Goal: Information Seeking & Learning: Check status

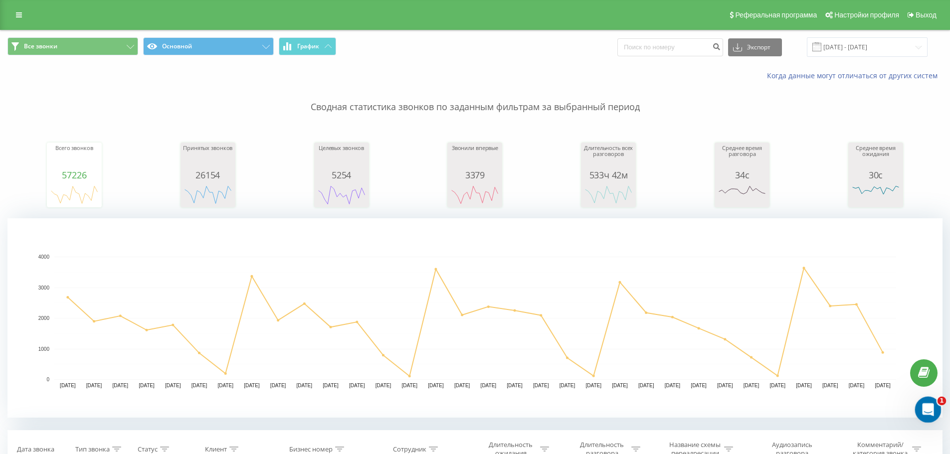
click at [935, 404] on icon "Відкрити програму для спілкування Intercom" at bounding box center [927, 409] width 16 height 16
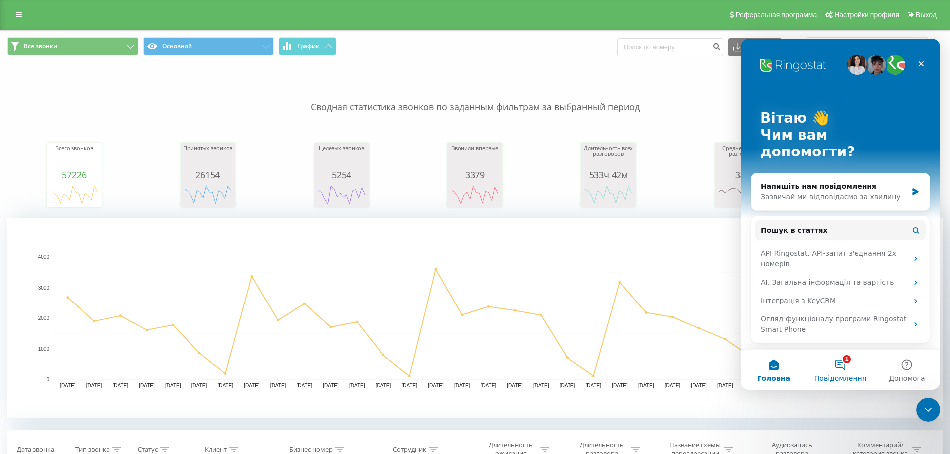
click at [848, 363] on button "1 Повідомлення" at bounding box center [840, 370] width 66 height 40
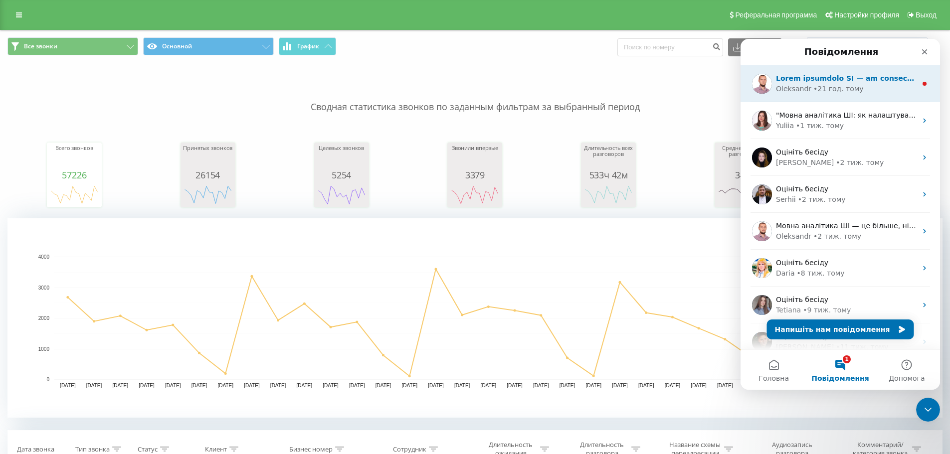
click at [850, 88] on div "• 21 год. тому" at bounding box center [839, 89] width 50 height 10
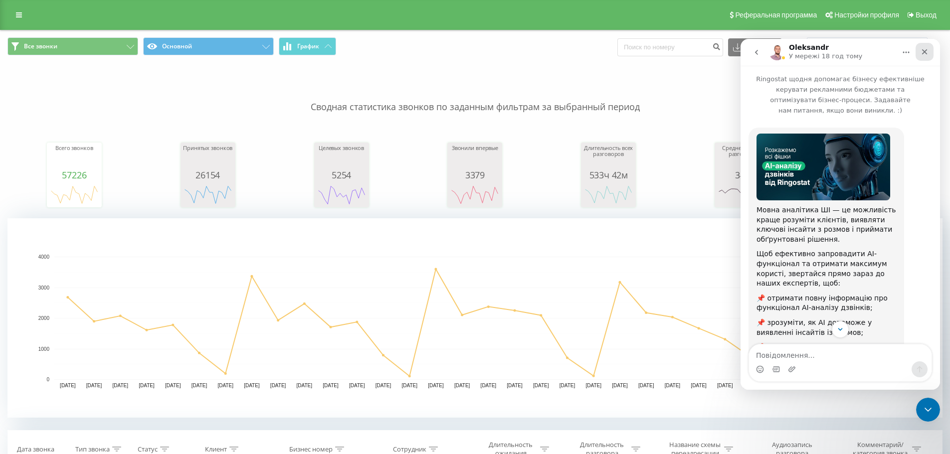
click at [926, 56] on div "Закрити" at bounding box center [925, 52] width 18 height 18
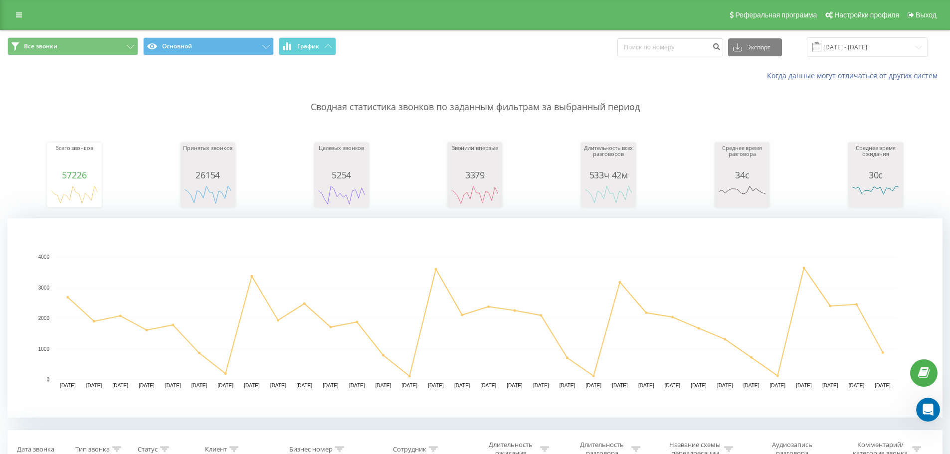
scroll to position [98, 0]
click at [18, 17] on icon at bounding box center [19, 14] width 6 height 7
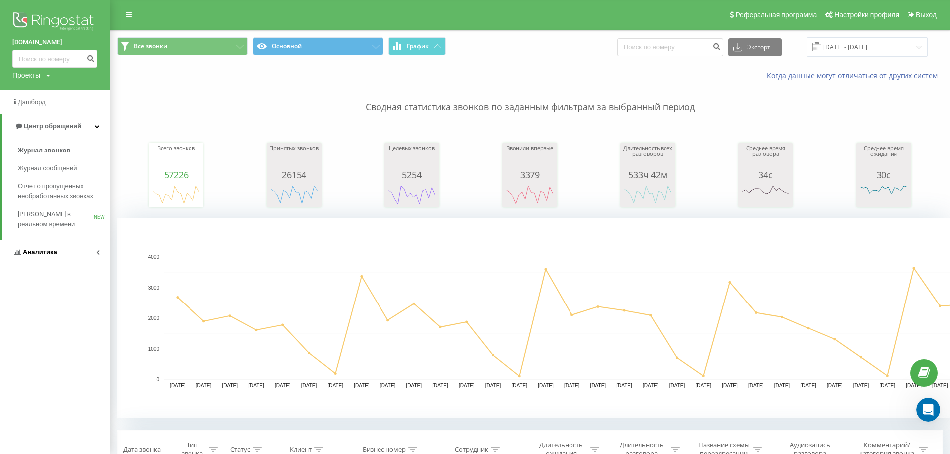
click at [36, 255] on span "Аналитика" at bounding box center [40, 251] width 34 height 7
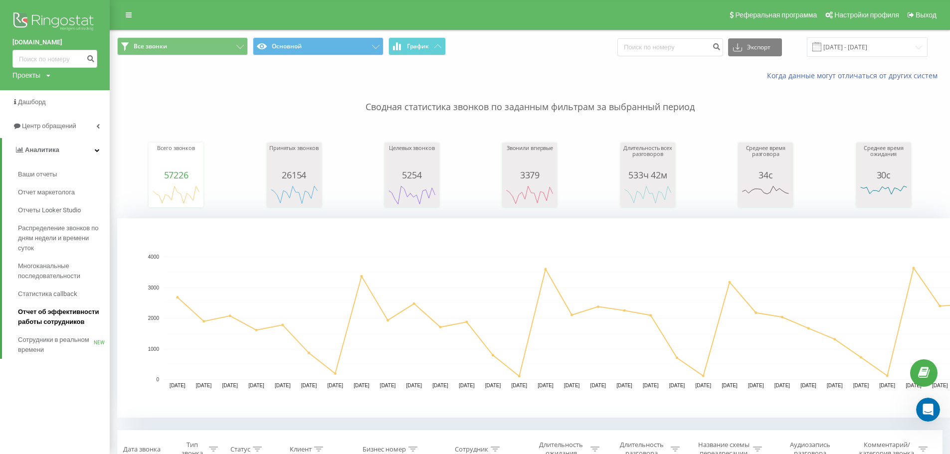
click at [54, 318] on span "Отчет об эффективности работы сотрудников" at bounding box center [61, 317] width 87 height 20
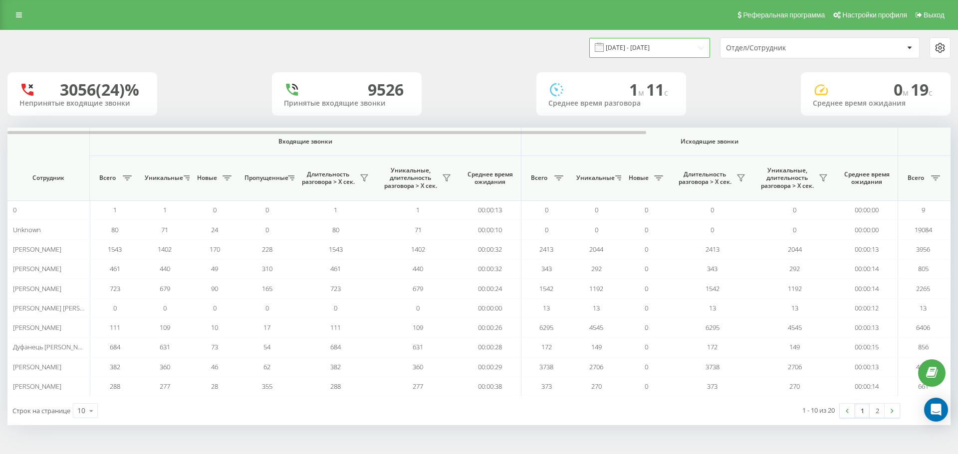
click at [659, 48] on input "[DATE] - [DATE]" at bounding box center [649, 47] width 121 height 19
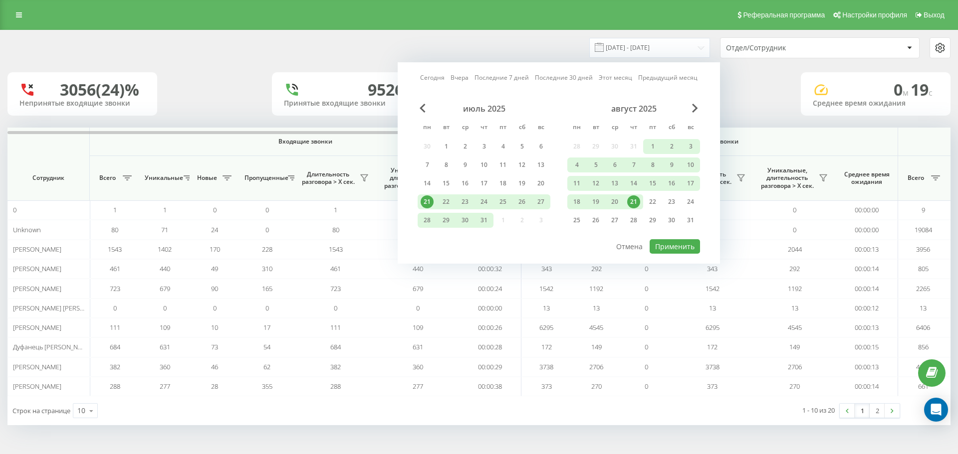
click at [630, 205] on div "21" at bounding box center [633, 202] width 13 height 13
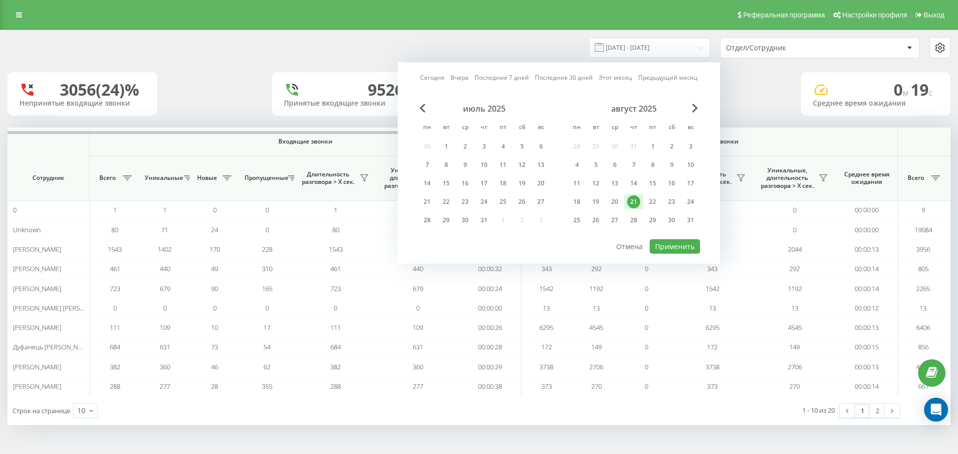
click at [630, 205] on div "21" at bounding box center [633, 202] width 13 height 13
click at [668, 250] on button "Применить" at bounding box center [675, 246] width 50 height 14
type input "21.08.2025 - 21.08.2025"
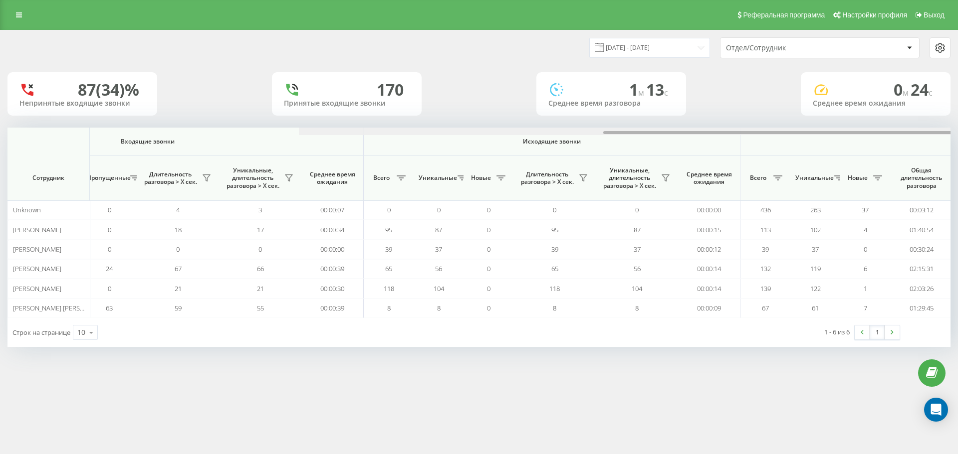
scroll to position [0, 449]
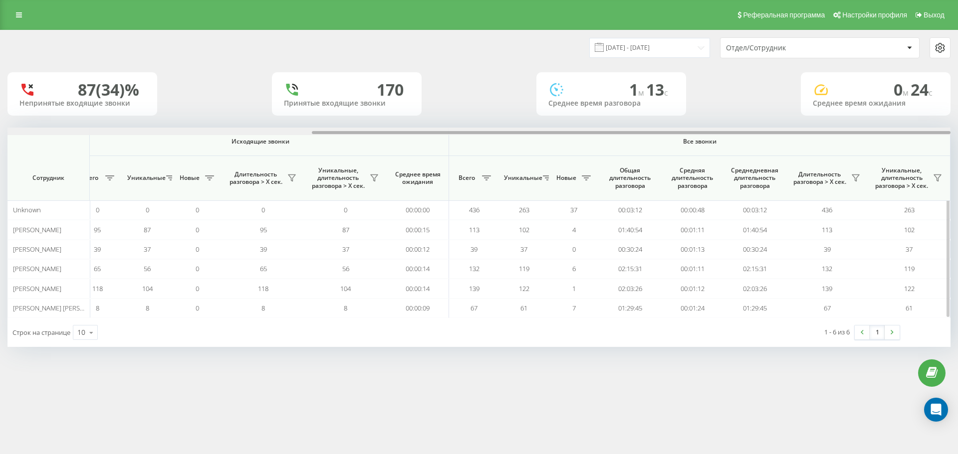
drag, startPoint x: 226, startPoint y: 132, endPoint x: 748, endPoint y: 152, distance: 522.7
click at [748, 152] on div "Входящие звонки Исходящие звонки Все звонки Сотрудник Всего Уникальные Новые Пр…" at bounding box center [478, 223] width 943 height 191
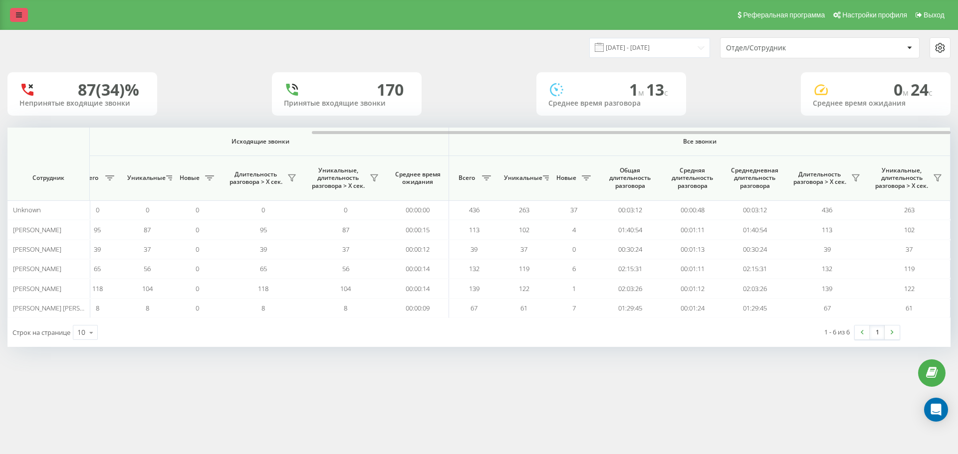
click at [18, 15] on icon at bounding box center [19, 14] width 6 height 7
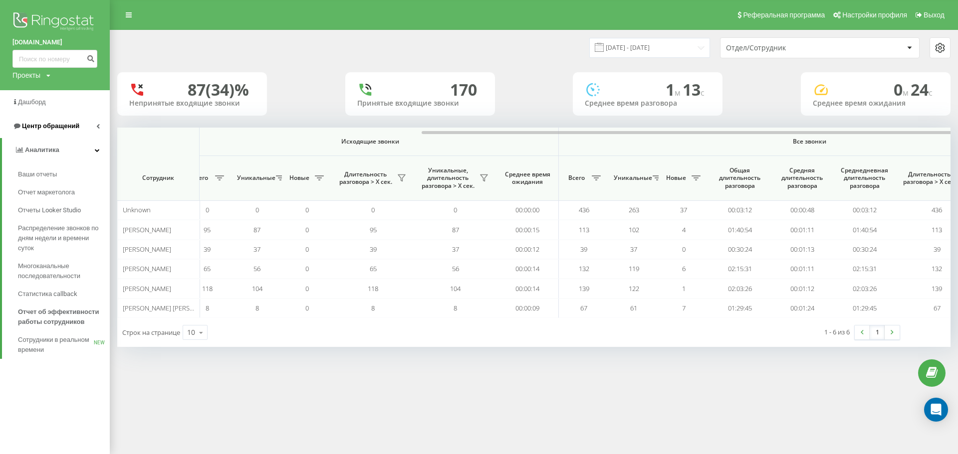
click at [44, 131] on span "Центр обращений" at bounding box center [45, 126] width 67 height 10
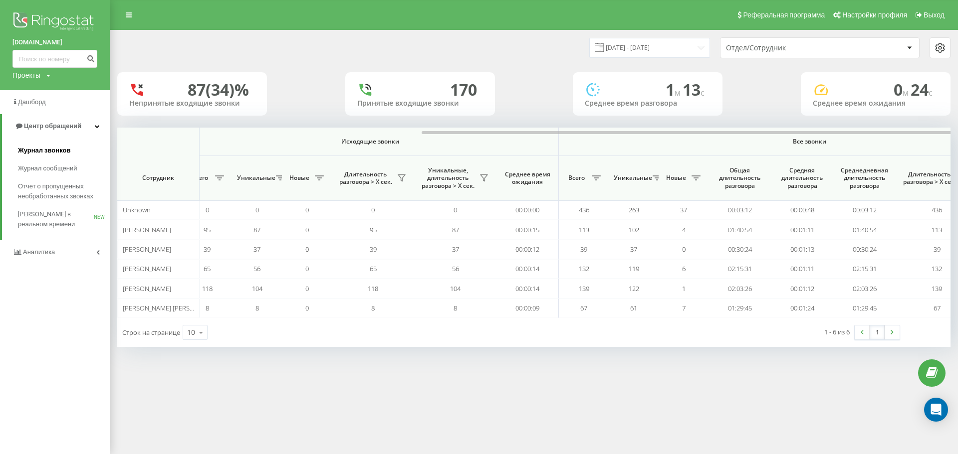
click at [59, 149] on span "Журнал звонков" at bounding box center [44, 151] width 52 height 10
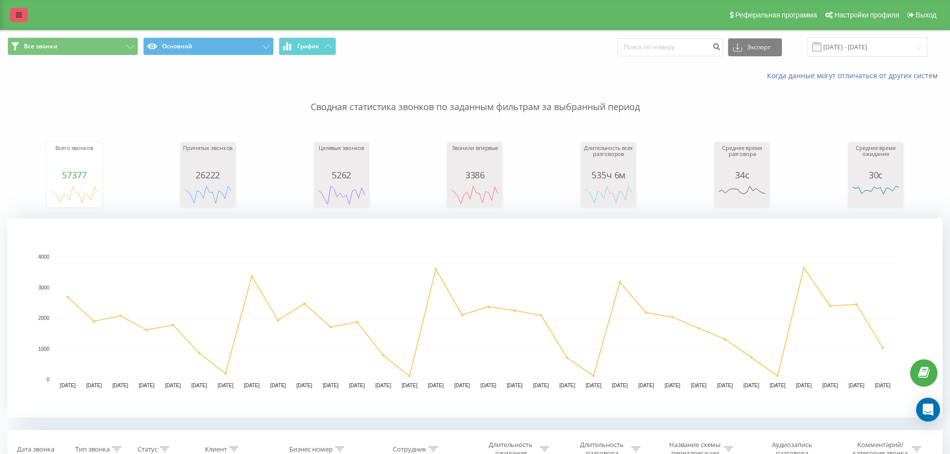
click at [16, 13] on icon at bounding box center [19, 14] width 6 height 7
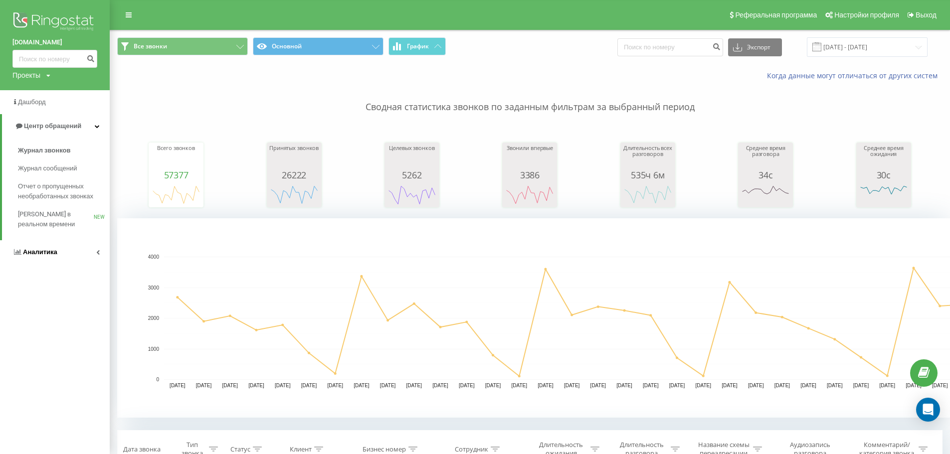
click at [33, 256] on span "Аналитика" at bounding box center [40, 251] width 34 height 7
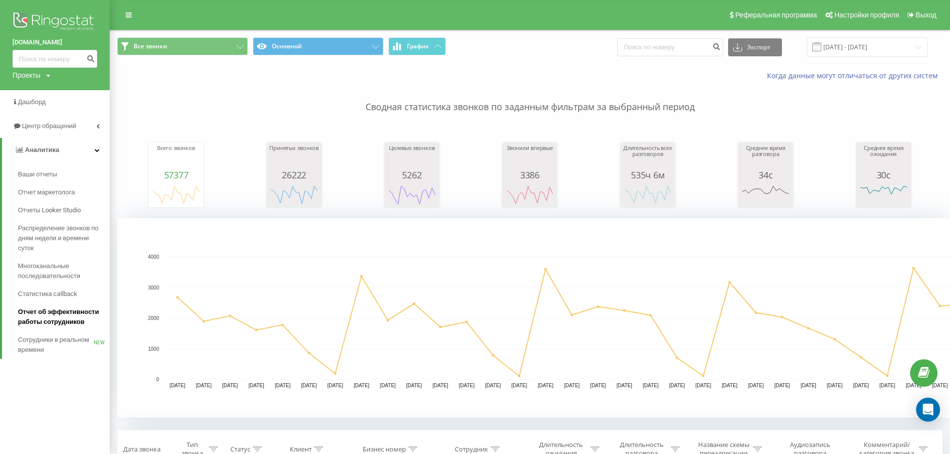
click at [52, 320] on span "Отчет об эффективности работы сотрудников" at bounding box center [61, 317] width 87 height 20
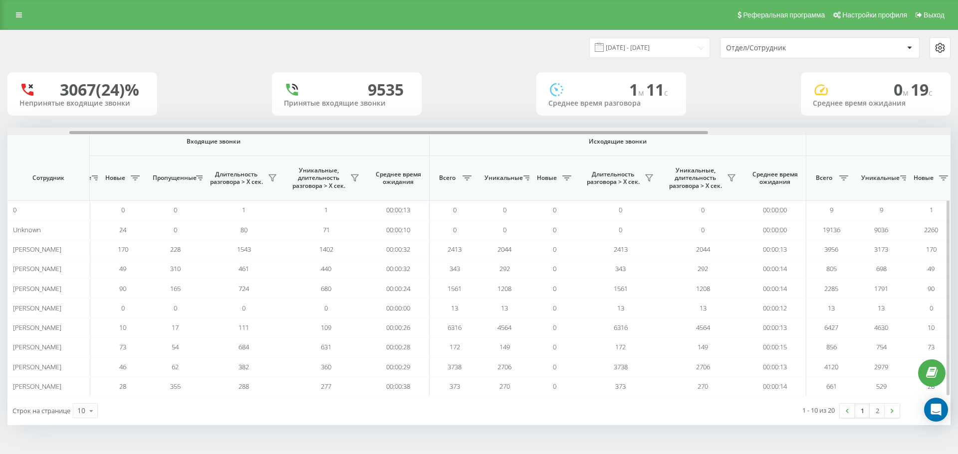
scroll to position [0, 449]
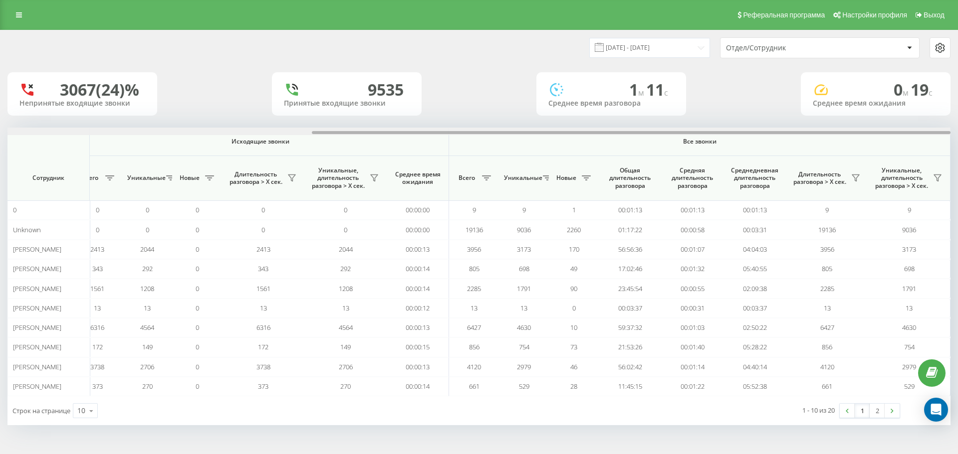
drag, startPoint x: 523, startPoint y: 134, endPoint x: 689, endPoint y: 66, distance: 179.3
click at [902, 130] on div at bounding box center [478, 131] width 943 height 7
click at [674, 47] on input "[DATE] - [DATE]" at bounding box center [649, 47] width 121 height 19
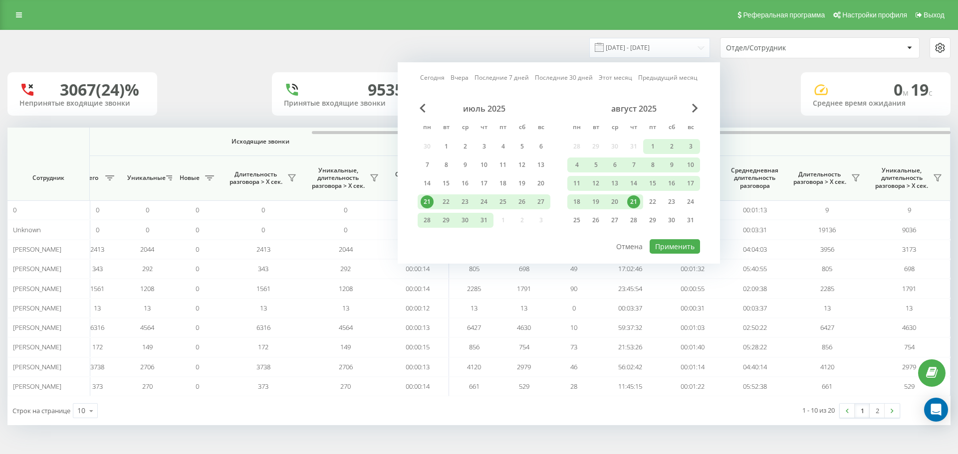
click at [635, 199] on div "21" at bounding box center [633, 202] width 13 height 13
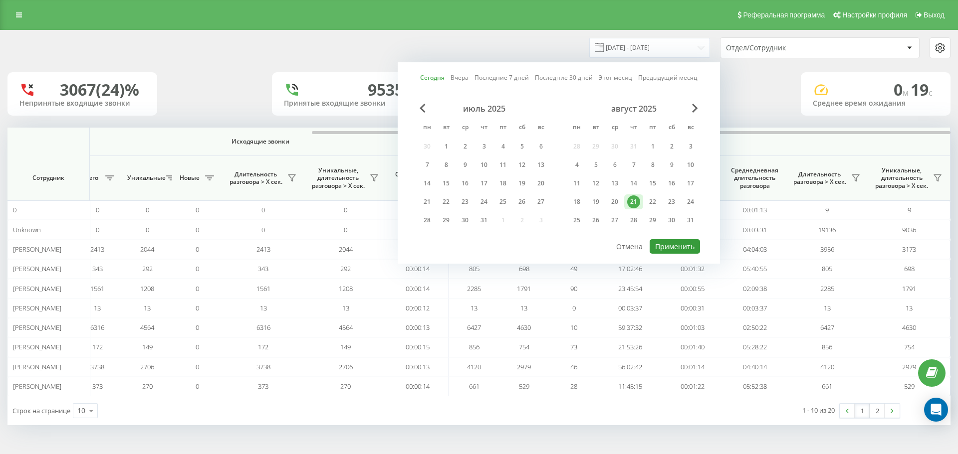
click at [670, 243] on button "Применить" at bounding box center [675, 246] width 50 height 14
type input "21.08.2025 - 21.08.2025"
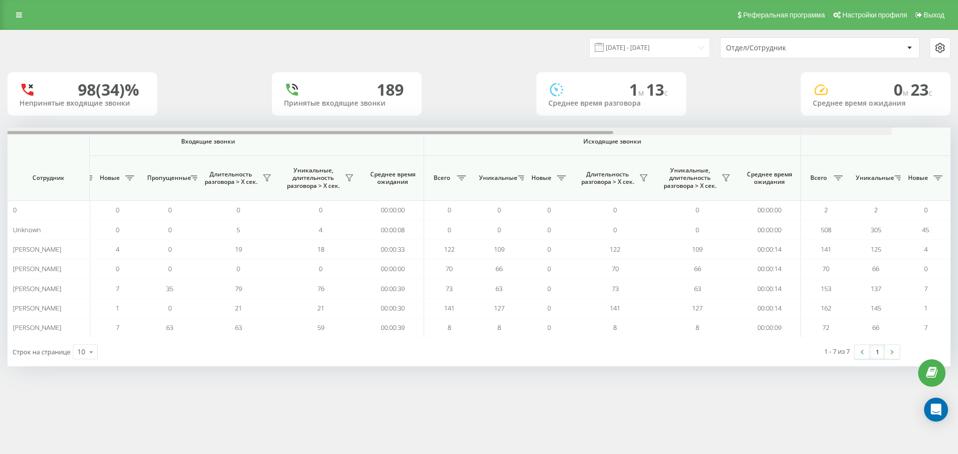
scroll to position [0, 449]
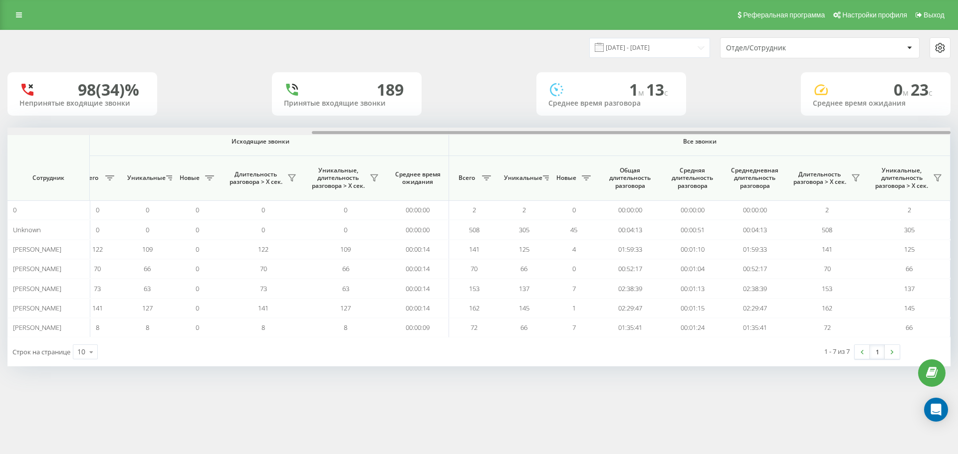
drag, startPoint x: 496, startPoint y: 134, endPoint x: 957, endPoint y: 134, distance: 461.5
click at [957, 134] on div "21.08.2025 - 21.08.2025 Отдел/Сотрудник 98 (34)% Непринятые входящие звонки 189…" at bounding box center [479, 208] width 958 height 357
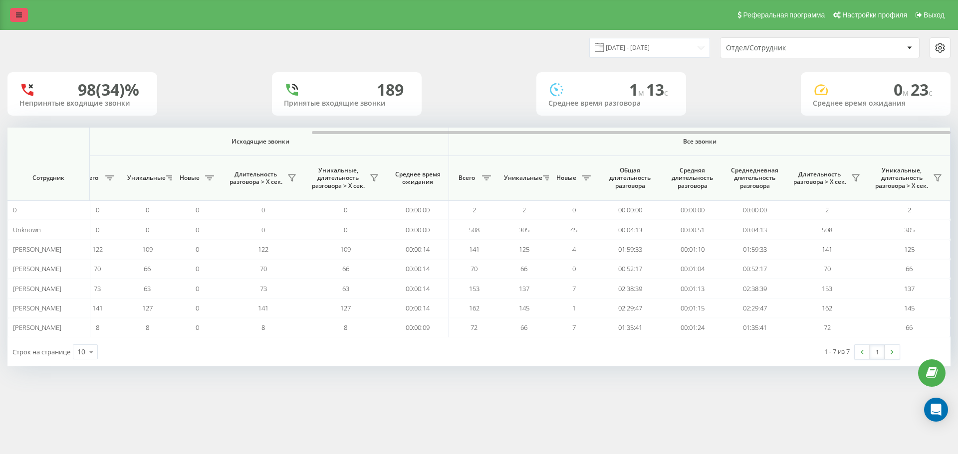
click at [19, 16] on icon at bounding box center [19, 14] width 6 height 7
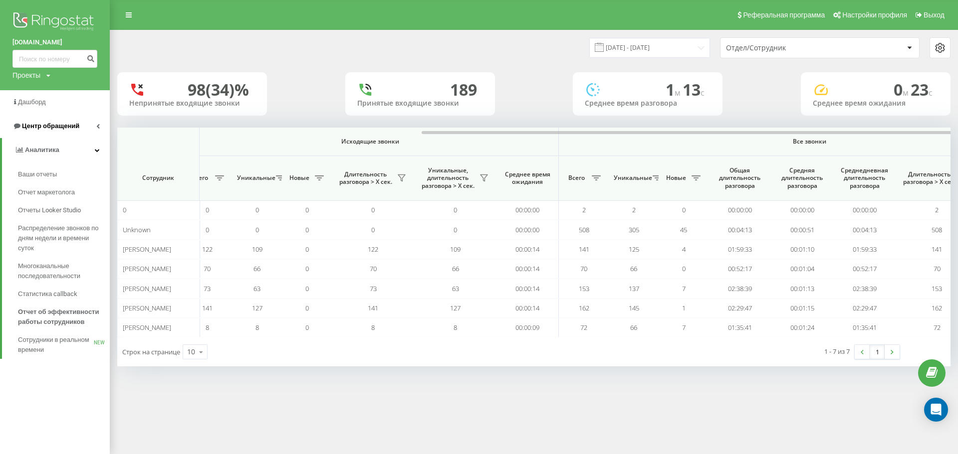
click at [33, 125] on span "Центр обращений" at bounding box center [50, 125] width 57 height 7
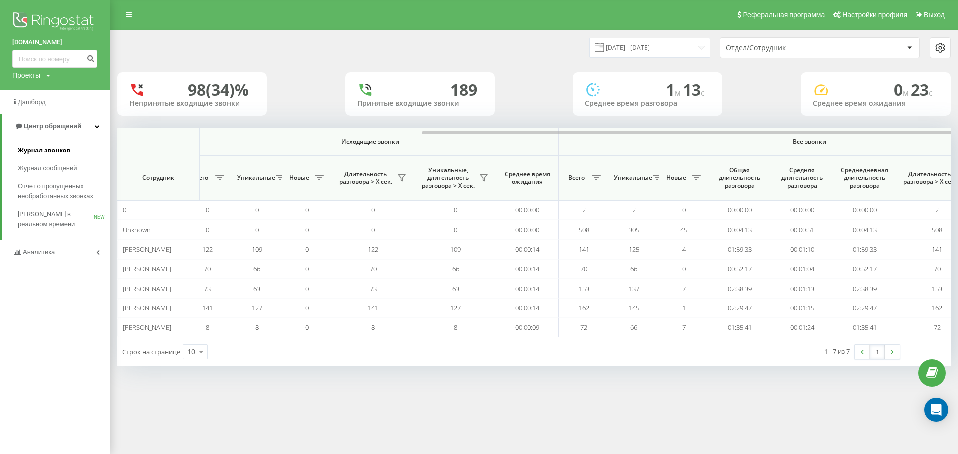
click at [45, 149] on span "Журнал звонков" at bounding box center [44, 151] width 52 height 10
